Goal: Information Seeking & Learning: Check status

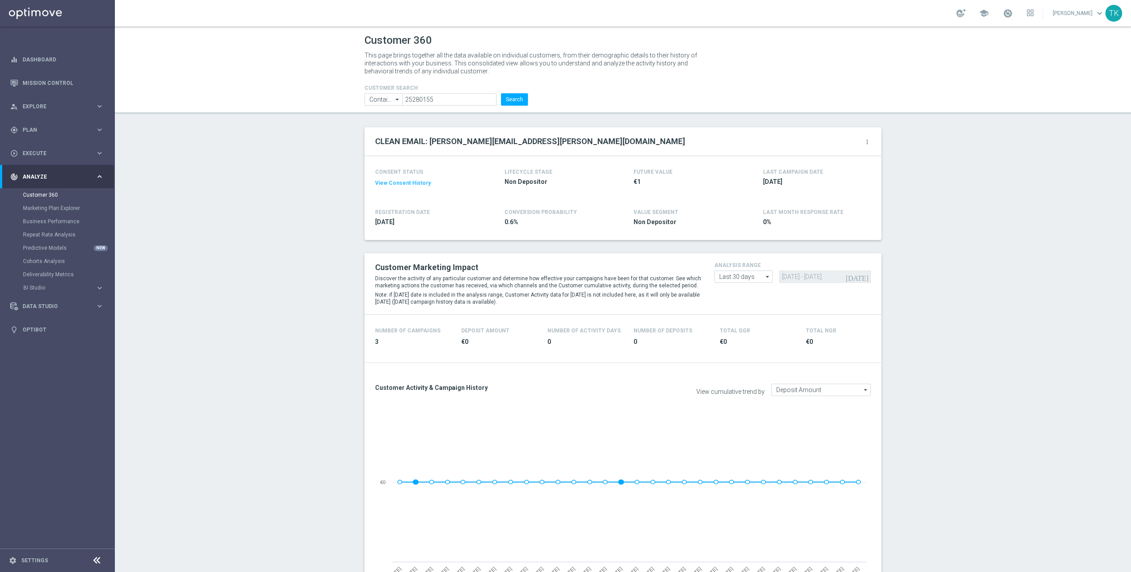
scroll to position [364, 0]
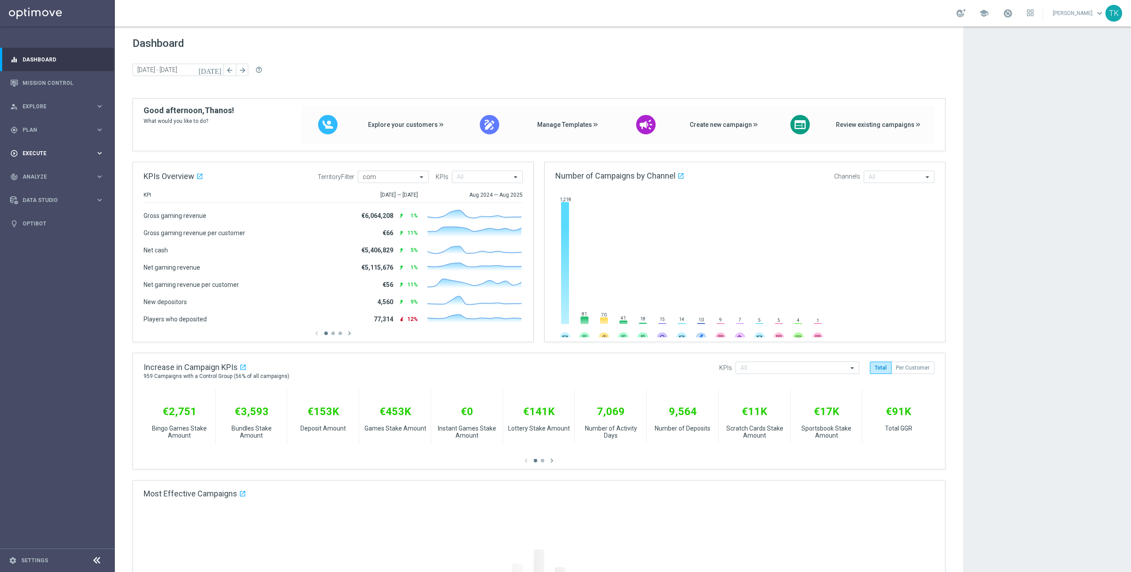
click at [98, 151] on icon "keyboard_arrow_right" at bounding box center [99, 153] width 8 height 8
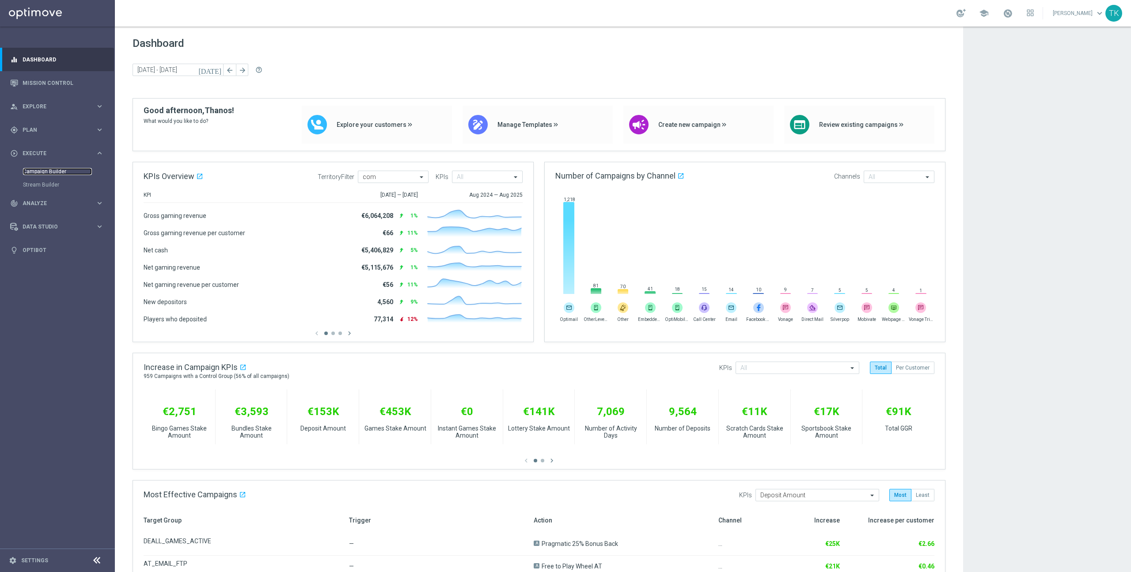
click at [50, 170] on link "Campaign Builder" at bounding box center [57, 171] width 69 height 7
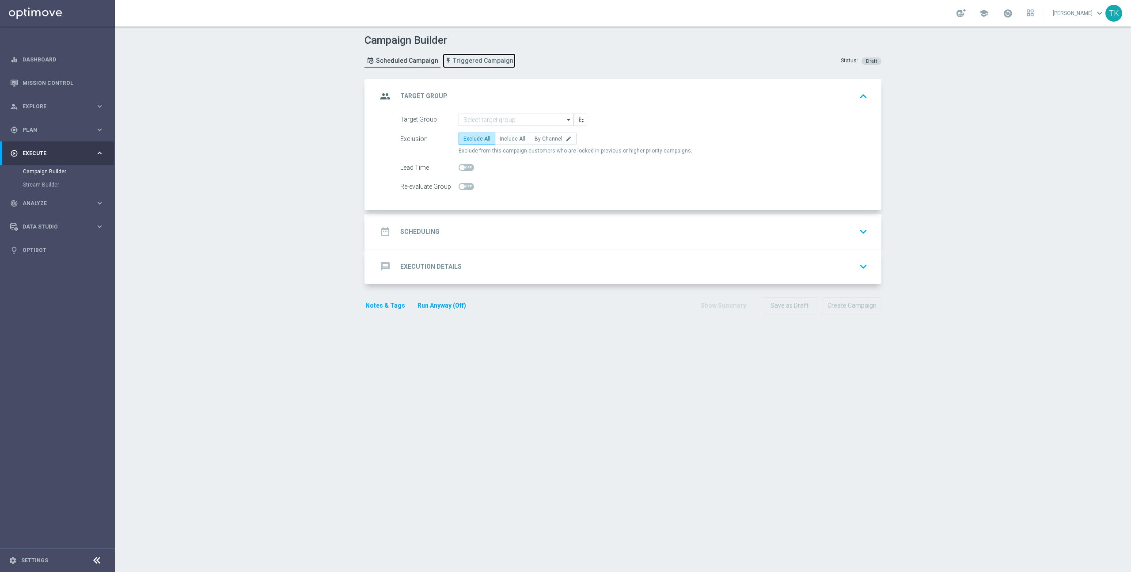
click at [469, 62] on span "Triggered Campaign" at bounding box center [483, 61] width 61 height 8
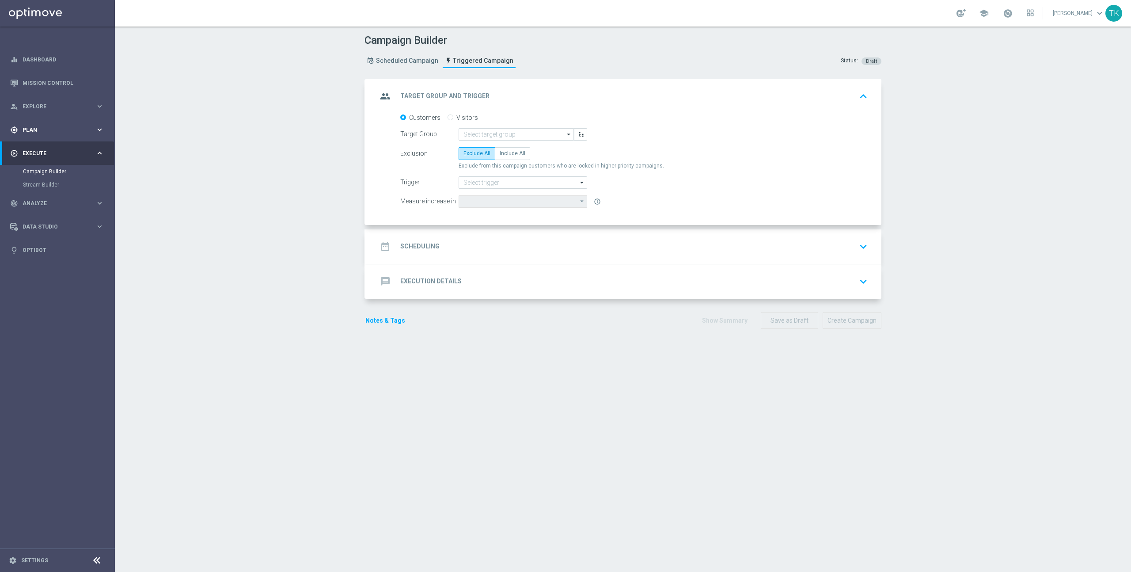
click at [99, 129] on icon "keyboard_arrow_right" at bounding box center [99, 129] width 8 height 8
click at [49, 215] on link "Realtime Triggers" at bounding box center [57, 214] width 69 height 7
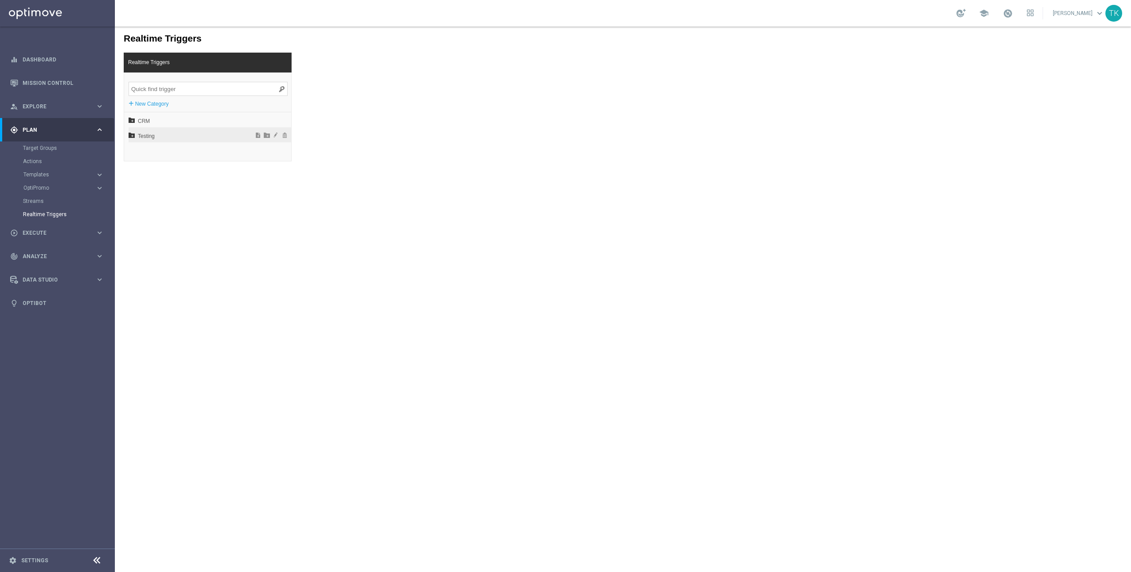
click at [155, 133] on span "Testing" at bounding box center [187, 136] width 98 height 15
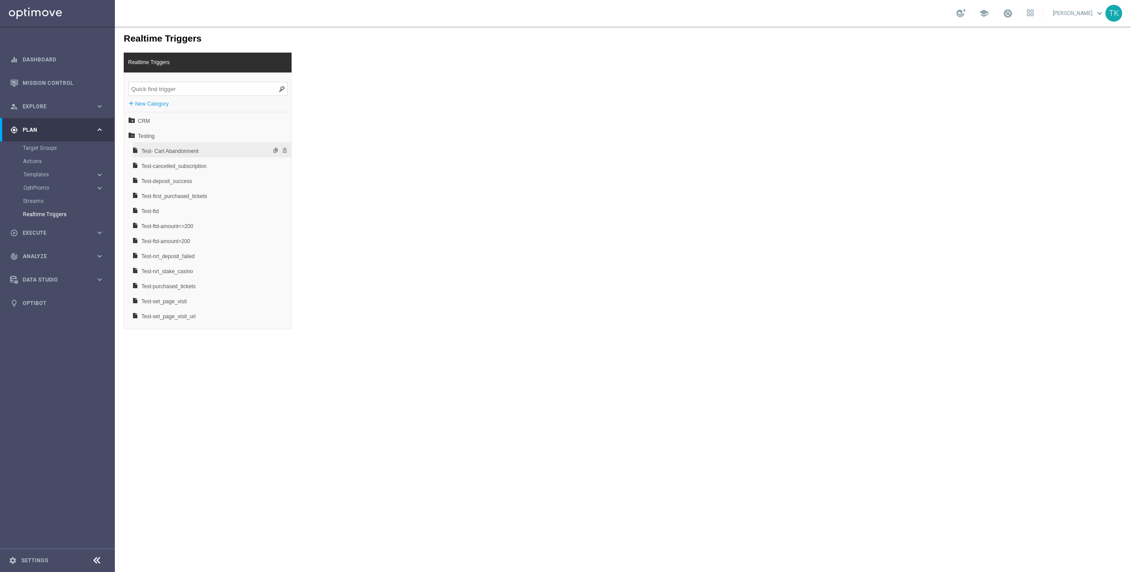
click at [169, 151] on span "Test- Cart Abandonment" at bounding box center [188, 151] width 95 height 15
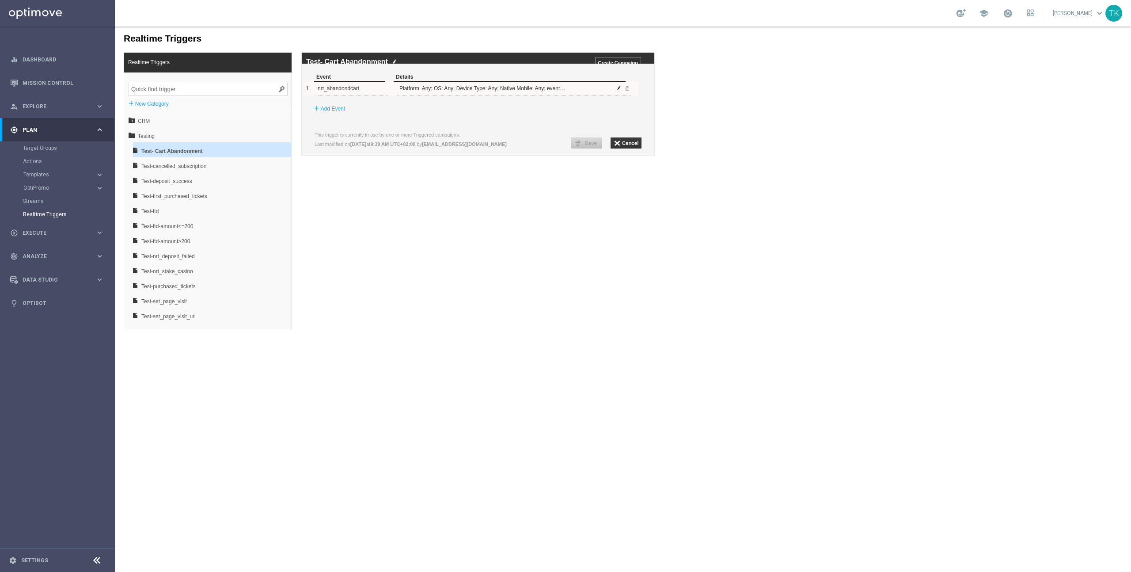
click at [619, 91] on span at bounding box center [618, 87] width 5 height 5
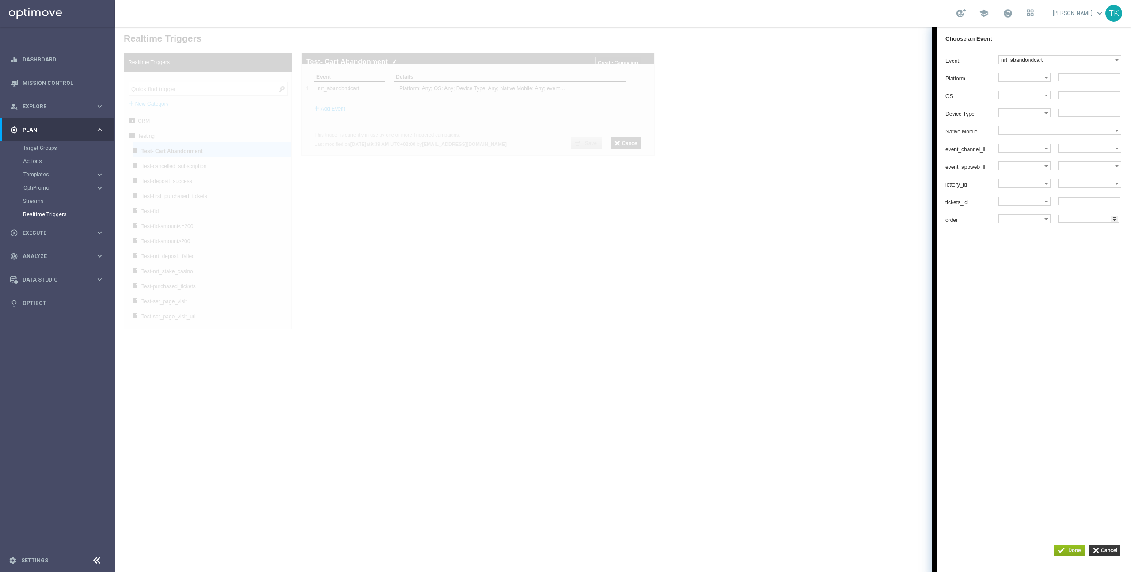
click at [363, 200] on div at bounding box center [623, 299] width 1016 height 545
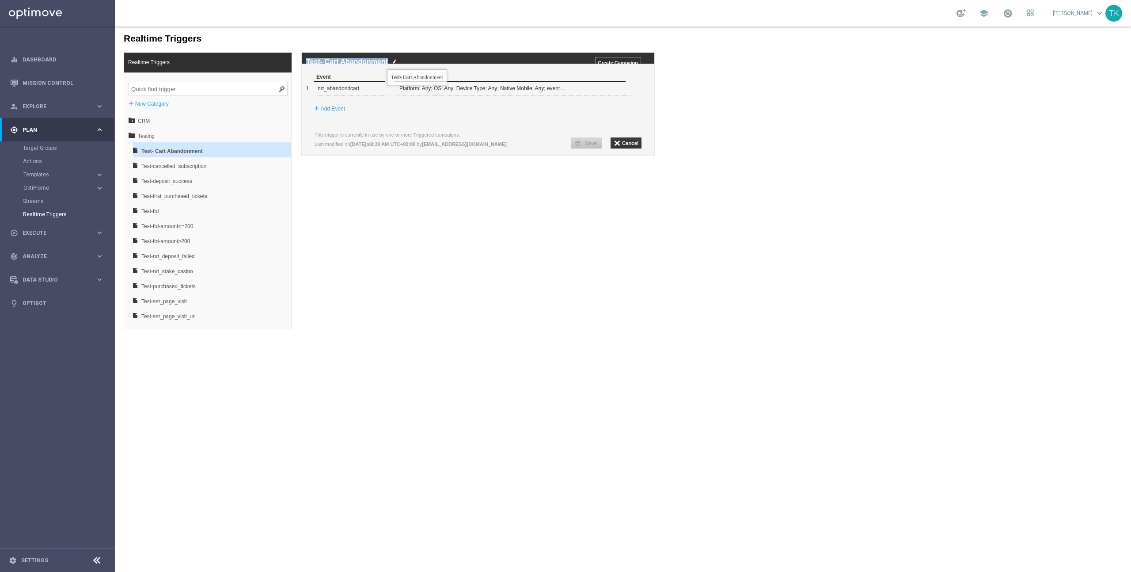
click at [387, 63] on div "Test- Cart Abandonment Create Campaign" at bounding box center [478, 58] width 352 height 11
copy label "Test- Cart Abandonment"
click at [35, 561] on link "Settings" at bounding box center [34, 559] width 27 height 5
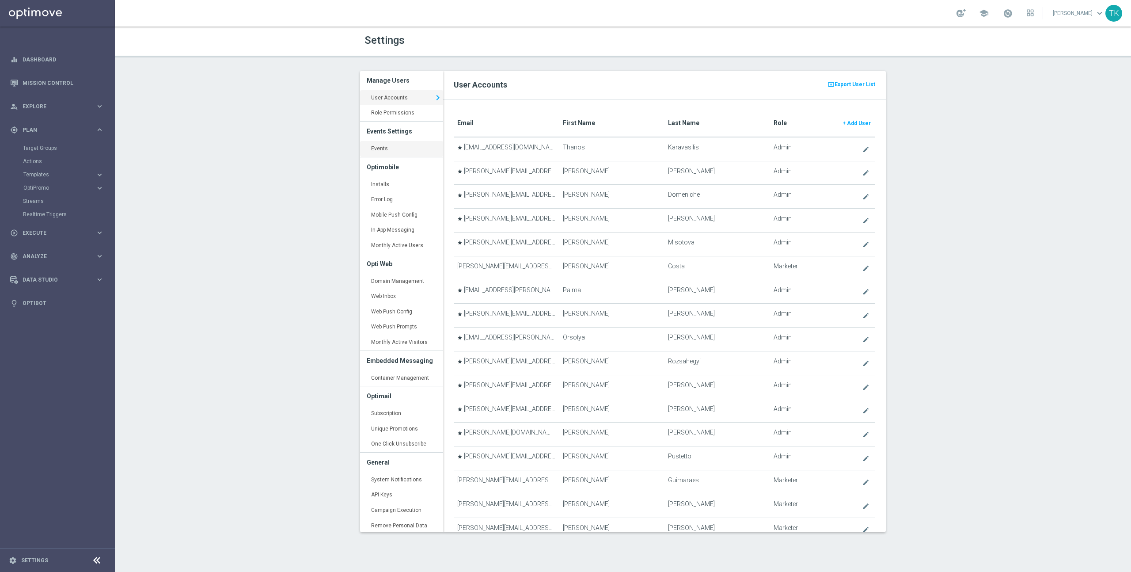
click at [388, 148] on link "Events keyboard_arrow_right" at bounding box center [401, 149] width 83 height 16
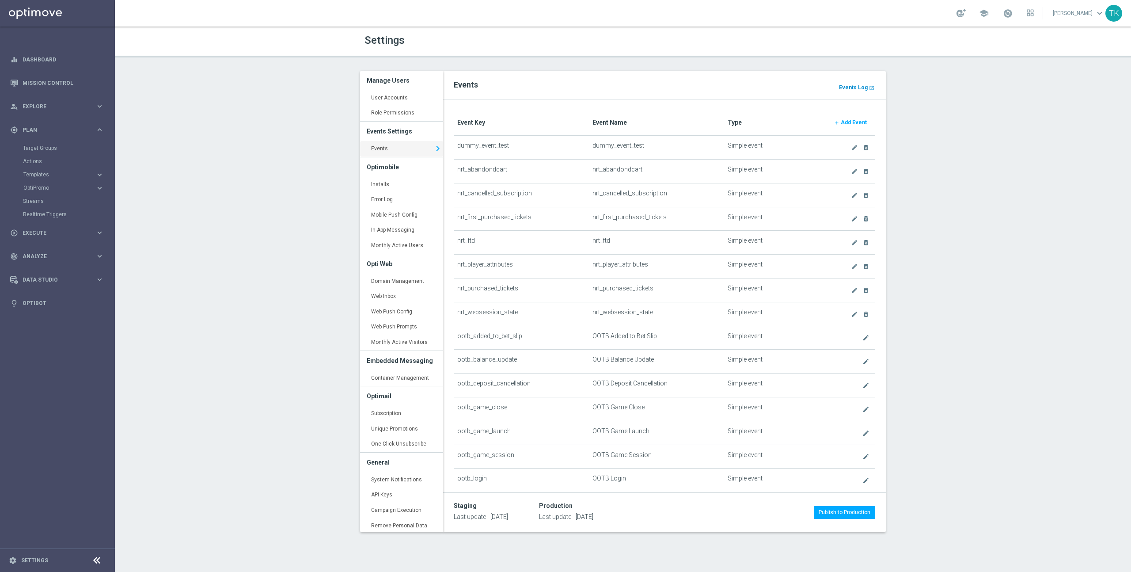
click at [861, 84] on b "Events Log" at bounding box center [853, 87] width 29 height 6
click at [90, 254] on span "Analyze" at bounding box center [59, 256] width 73 height 5
click at [42, 195] on link "Customer 360" at bounding box center [57, 194] width 69 height 7
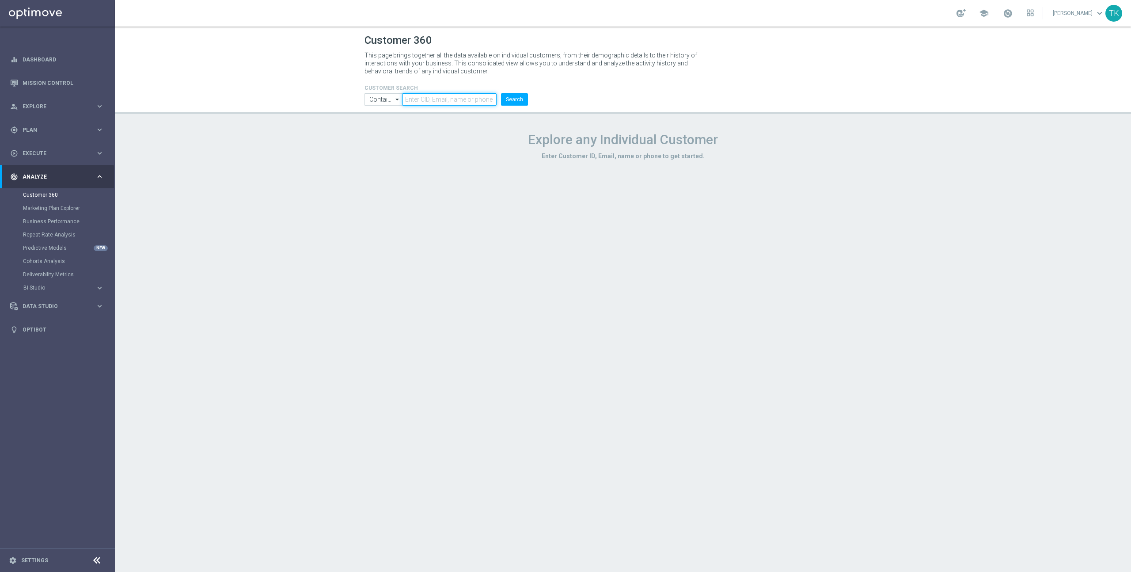
click at [455, 96] on input "text" at bounding box center [449, 99] width 94 height 12
paste input "16121522"
type input "16121522"
click at [507, 102] on button "Search" at bounding box center [514, 99] width 27 height 12
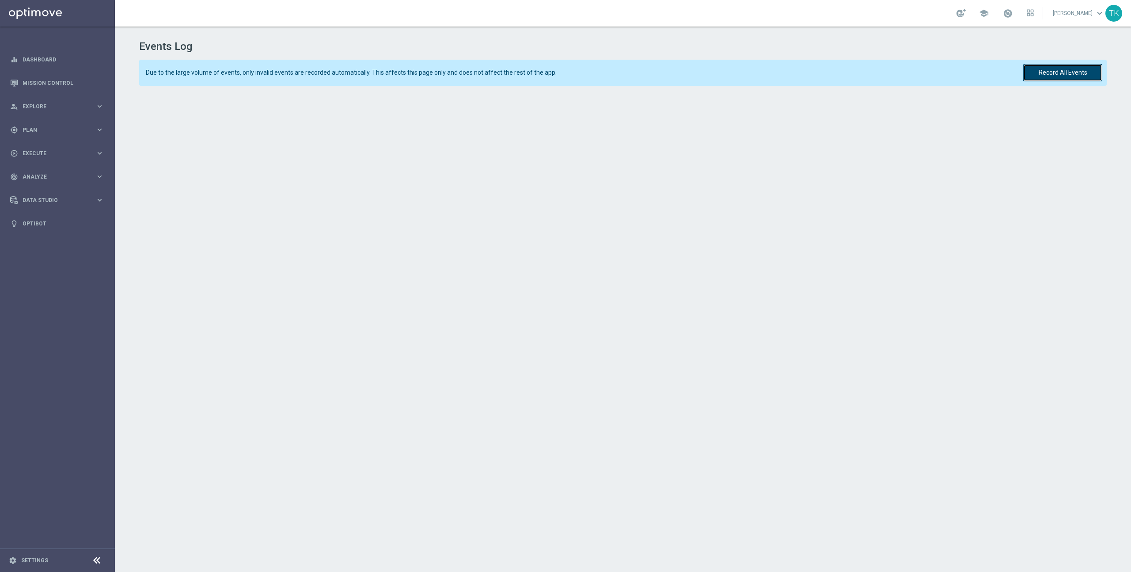
click at [1057, 72] on button "Record All Events" at bounding box center [1062, 72] width 79 height 17
